Goal: Task Accomplishment & Management: Use online tool/utility

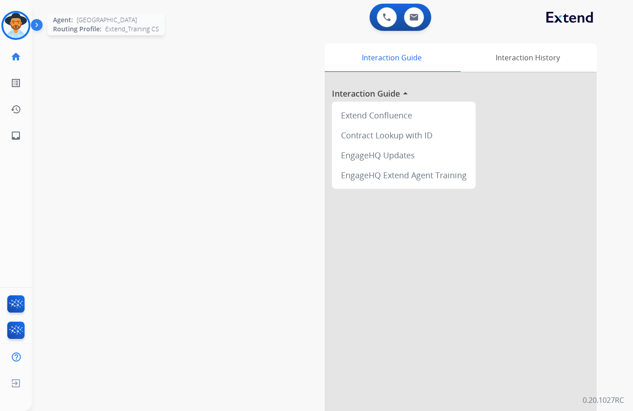
click at [20, 28] on img at bounding box center [15, 25] width 25 height 25
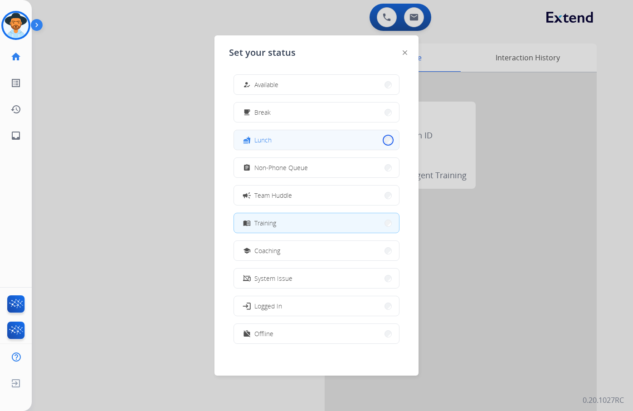
click at [382, 143] on button "fastfood Lunch" at bounding box center [316, 139] width 165 height 19
